Goal: Information Seeking & Learning: Learn about a topic

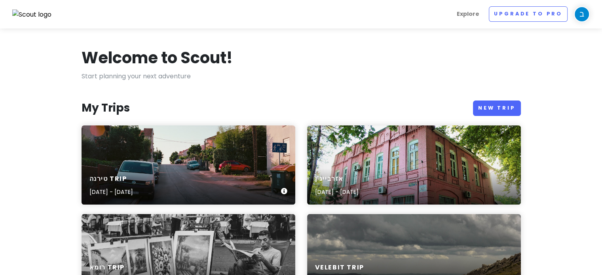
click at [191, 177] on div "טירנה Trip [DATE] - [DATE]" at bounding box center [189, 186] width 214 height 38
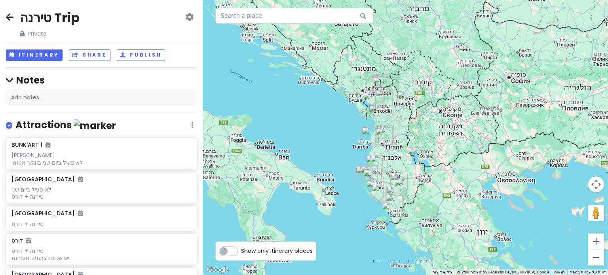
drag, startPoint x: 461, startPoint y: 159, endPoint x: 481, endPoint y: 193, distance: 38.9
click at [435, 190] on div at bounding box center [406, 137] width 406 height 275
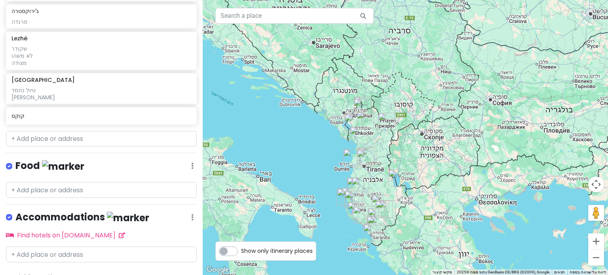
scroll to position [820, 0]
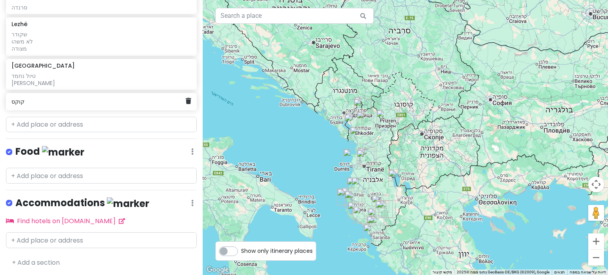
click at [58, 104] on h6 "קוקס" at bounding box center [98, 101] width 174 height 7
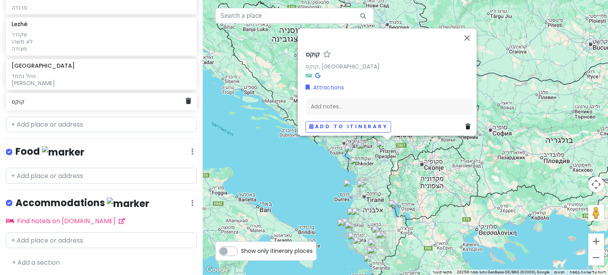
click at [23, 103] on h6 "קוקס" at bounding box center [98, 101] width 174 height 7
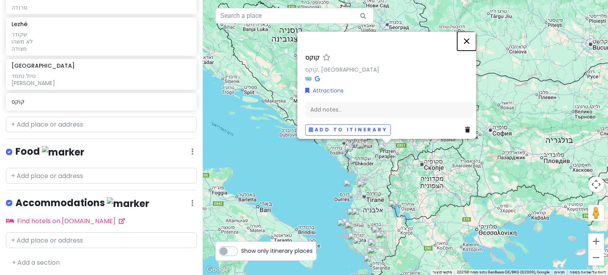
click at [470, 38] on button "סגירה" at bounding box center [466, 41] width 19 height 19
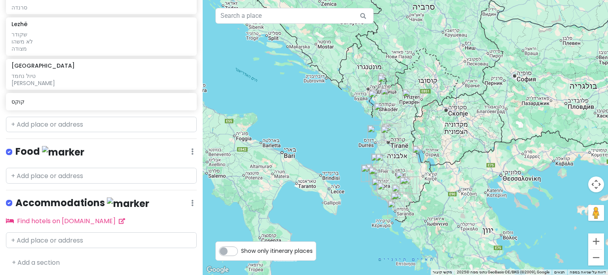
drag, startPoint x: 393, startPoint y: 185, endPoint x: 419, endPoint y: 118, distance: 72.2
click at [419, 118] on div at bounding box center [406, 137] width 406 height 275
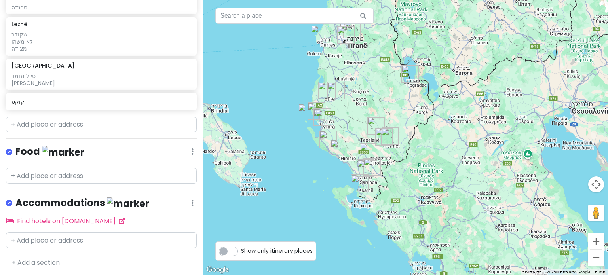
drag, startPoint x: 368, startPoint y: 170, endPoint x: 410, endPoint y: 114, distance: 70.7
click at [410, 114] on div at bounding box center [406, 137] width 406 height 275
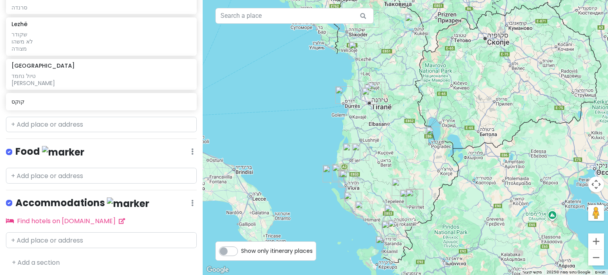
drag, startPoint x: 377, startPoint y: 93, endPoint x: 394, endPoint y: 162, distance: 71.0
click at [394, 162] on div at bounding box center [406, 137] width 406 height 275
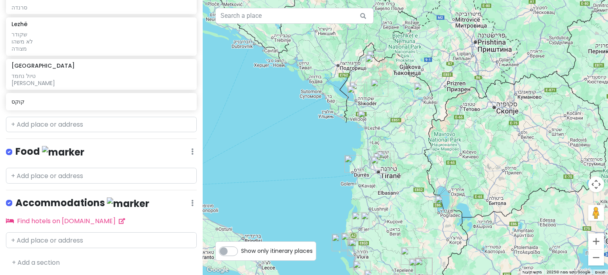
drag, startPoint x: 384, startPoint y: 63, endPoint x: 393, endPoint y: 133, distance: 70.3
click at [393, 133] on div at bounding box center [406, 137] width 406 height 275
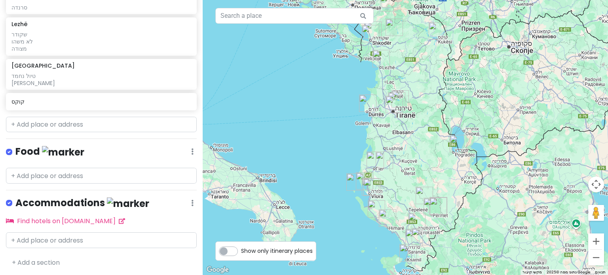
drag, startPoint x: 387, startPoint y: 201, endPoint x: 402, endPoint y: 139, distance: 64.0
click at [402, 139] on div at bounding box center [406, 137] width 406 height 275
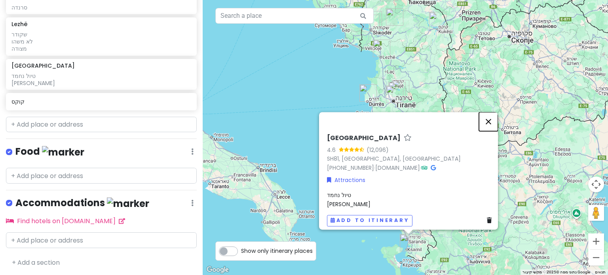
click at [493, 118] on button "סגירה" at bounding box center [488, 121] width 19 height 19
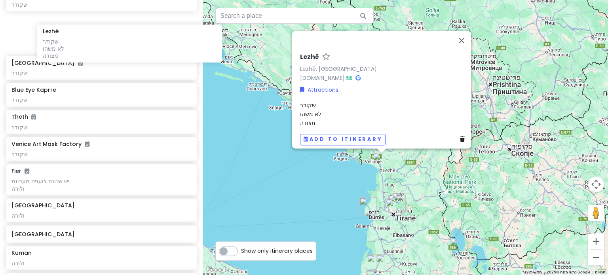
scroll to position [281, 0]
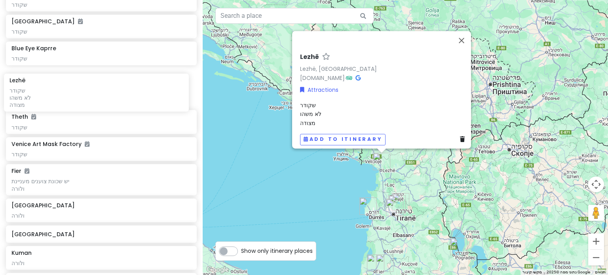
drag, startPoint x: 46, startPoint y: 39, endPoint x: 44, endPoint y: 96, distance: 57.1
click at [44, 96] on div "BUNK'ART 1 [PERSON_NAME] לא פעיל ביום שני בונקר אטומי [GEOGRAPHIC_DATA] [GEOGRA…" at bounding box center [101, 255] width 203 height 796
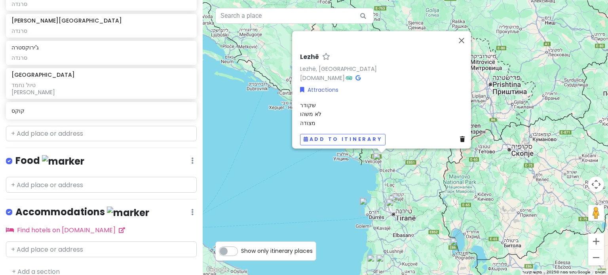
scroll to position [820, 0]
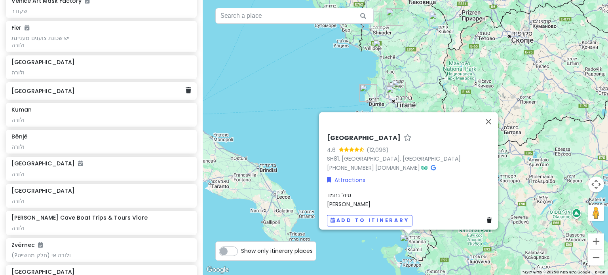
scroll to position [385, 0]
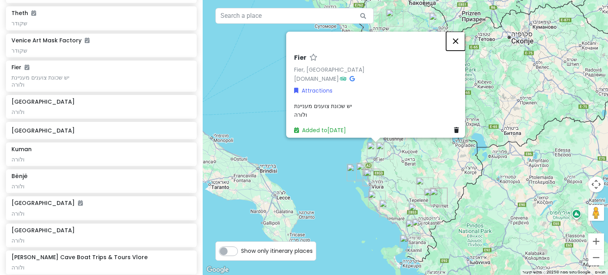
click at [458, 38] on button "סגירה" at bounding box center [455, 41] width 19 height 19
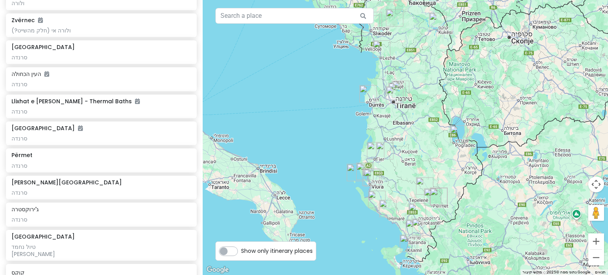
scroll to position [662, 0]
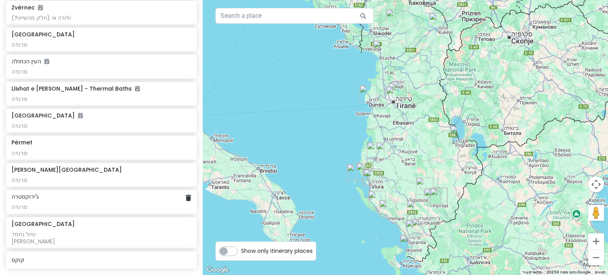
click at [38, 202] on div "ג'ירוקסטרה סרנדה" at bounding box center [100, 201] width 179 height 17
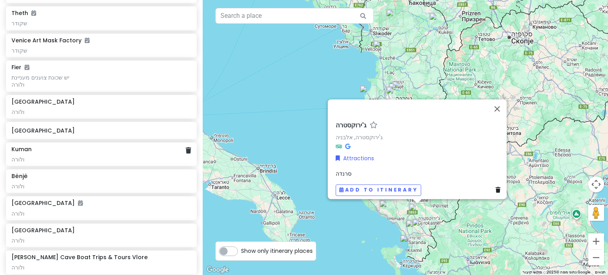
scroll to position [424, 0]
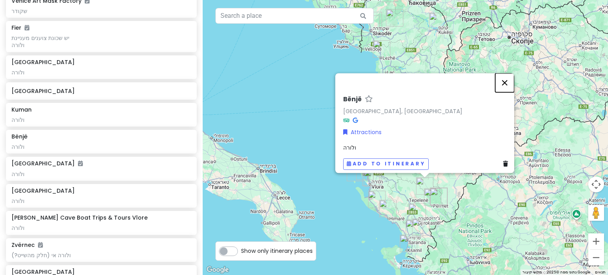
click at [508, 78] on button "סגירה" at bounding box center [504, 82] width 19 height 19
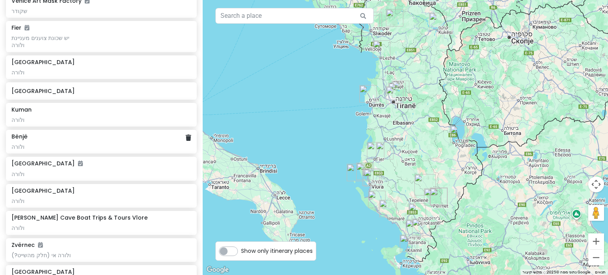
click at [37, 141] on div "Bënjë ולורה" at bounding box center [100, 141] width 179 height 17
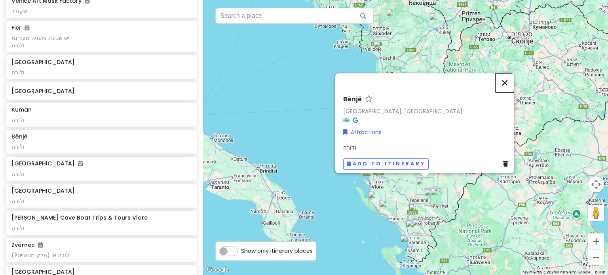
click at [510, 79] on button "סגירה" at bounding box center [504, 82] width 19 height 19
